Goal: Find contact information: Find contact information

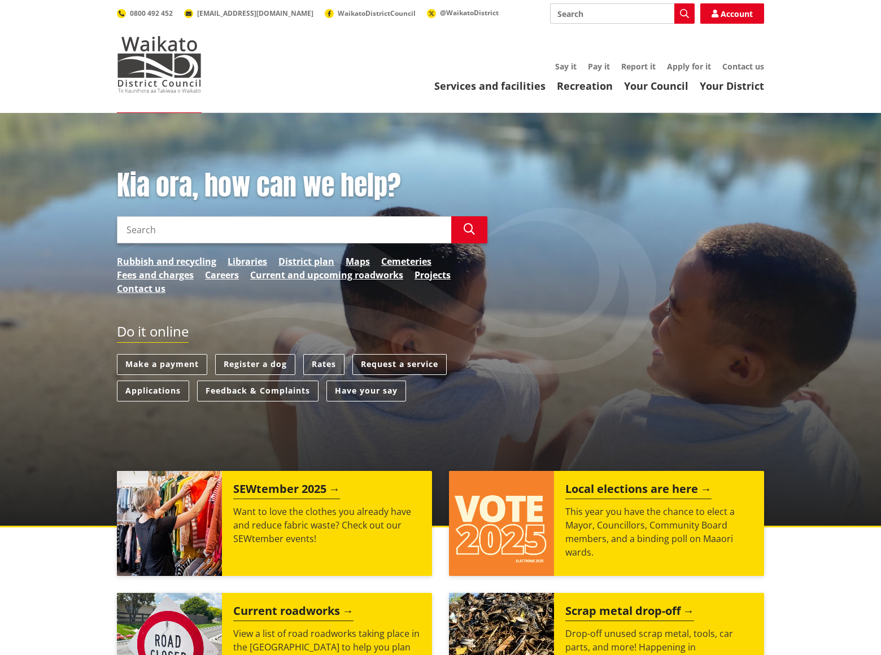
scroll to position [1122, 0]
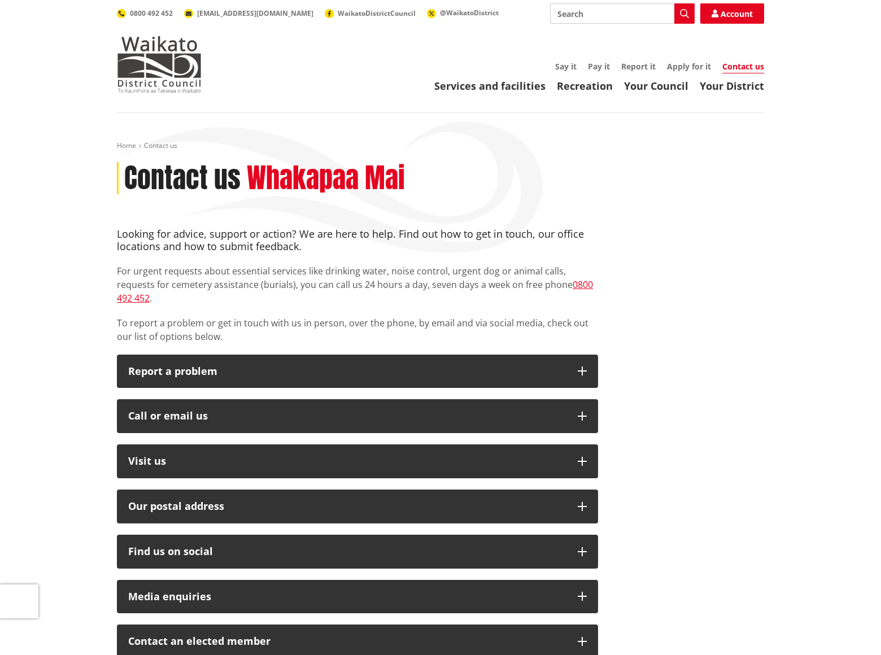
scroll to position [780, 0]
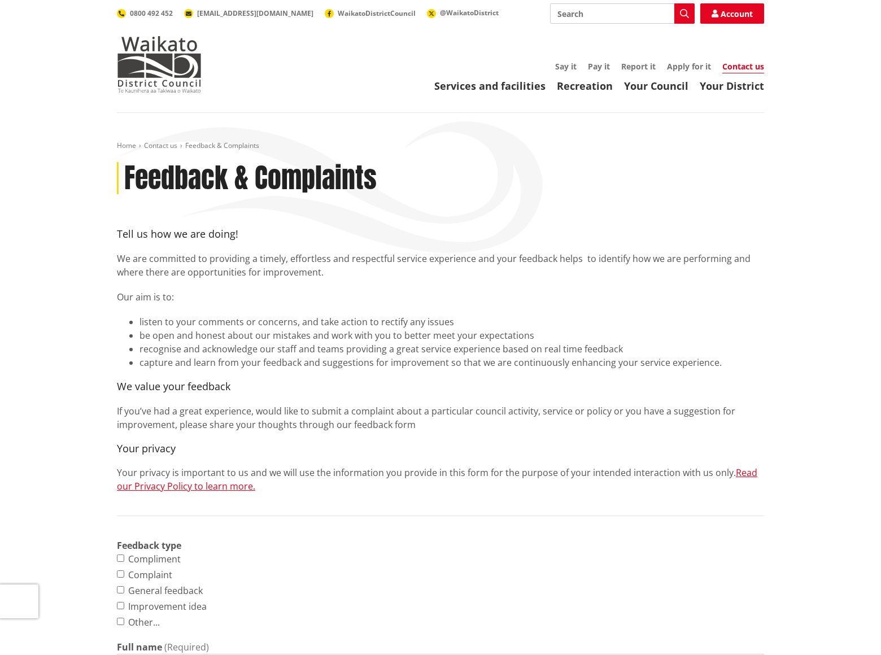
scroll to position [1115, 0]
